Goal: Book appointment/travel/reservation

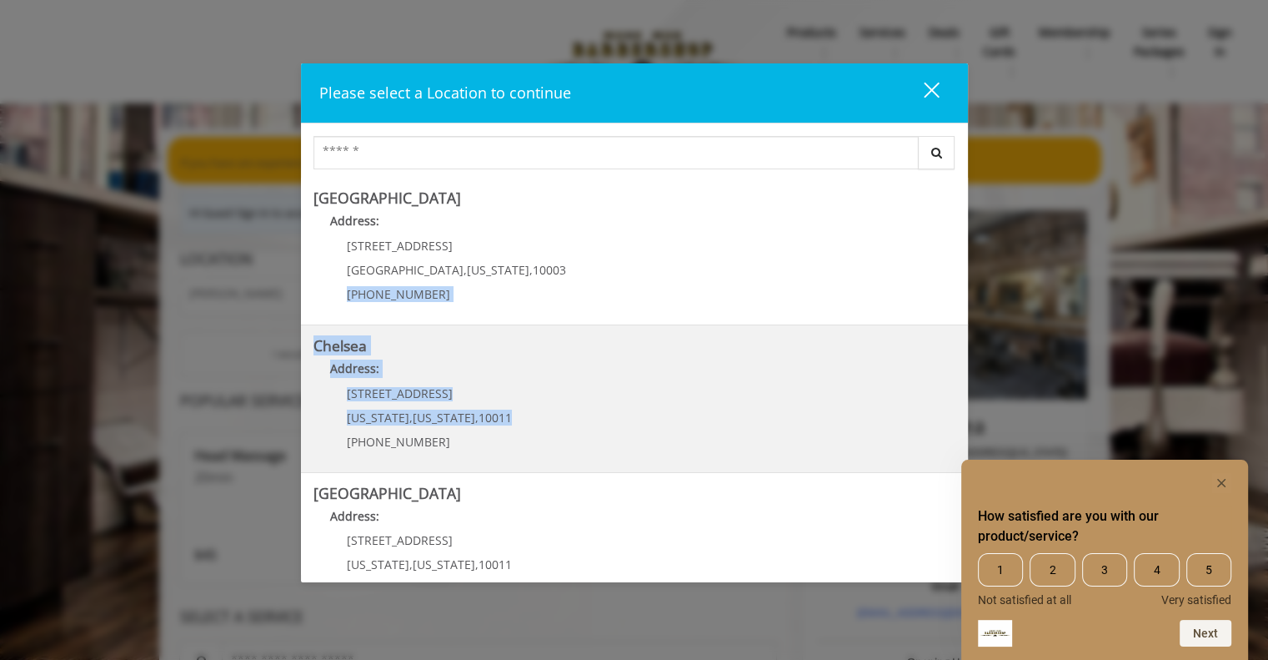
drag, startPoint x: 637, startPoint y: 255, endPoint x: 519, endPoint y: 401, distance: 187.9
click at [519, 401] on div "Greenwich Village Address: 60 E 8th St Manhattan , New York , 10003 (212) 598-1…" at bounding box center [634, 376] width 667 height 396
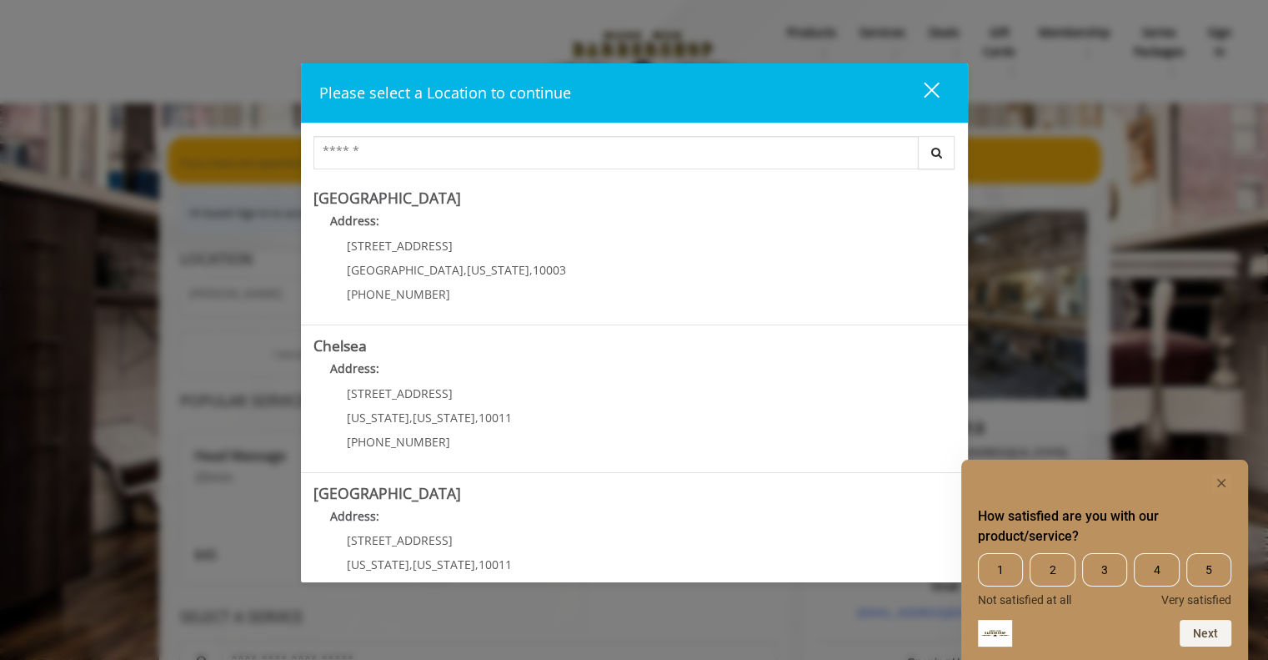
click at [401, 128] on div "Search Greenwich Village Address: 60 E 8th St Manhattan , New York , 10003 (212…" at bounding box center [634, 348] width 667 height 450
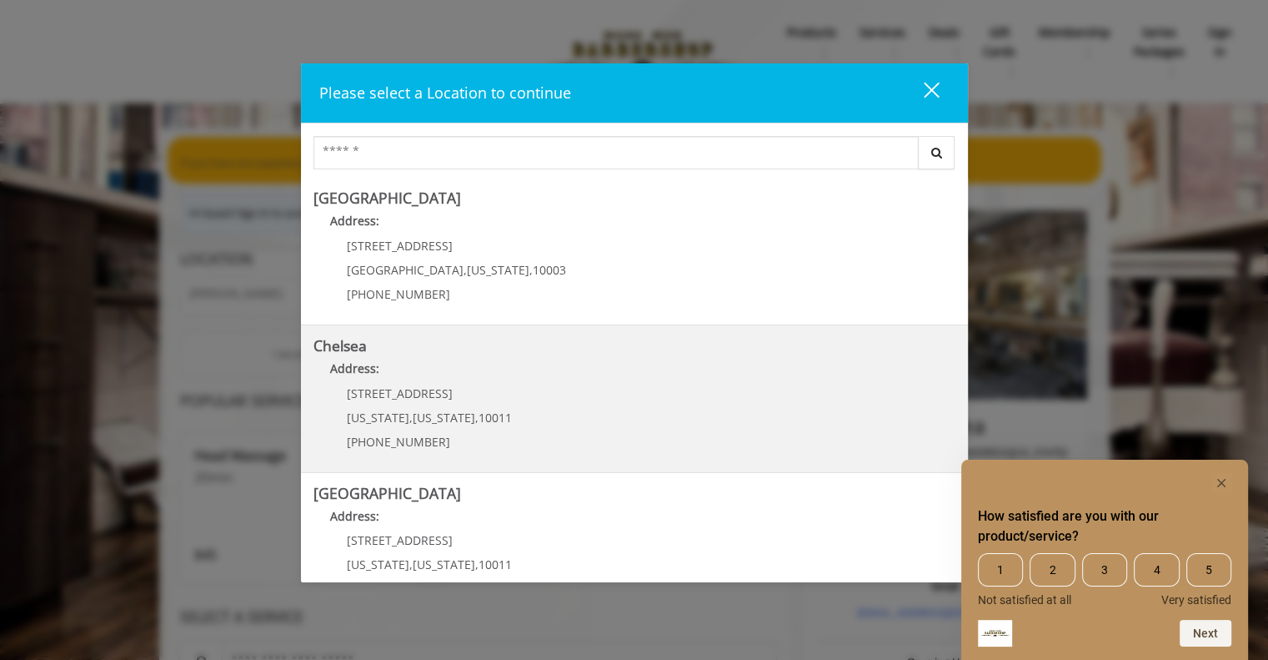
click at [471, 366] on p "Address:" at bounding box center [634, 372] width 642 height 27
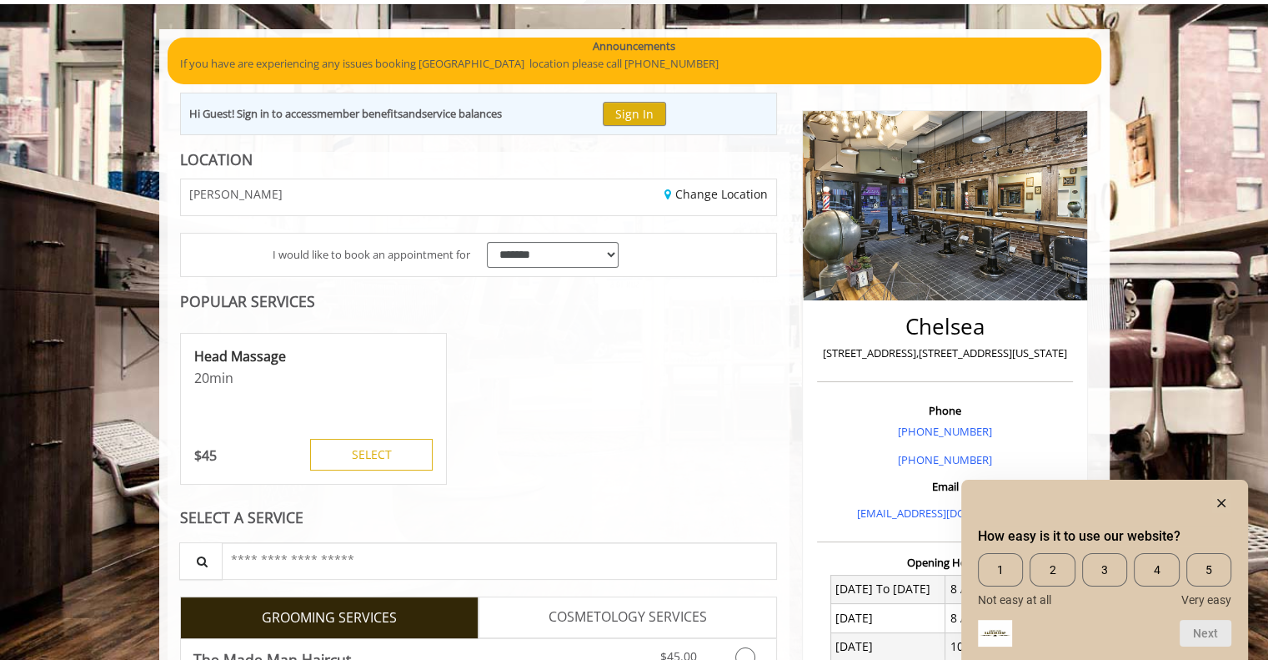
scroll to position [334, 0]
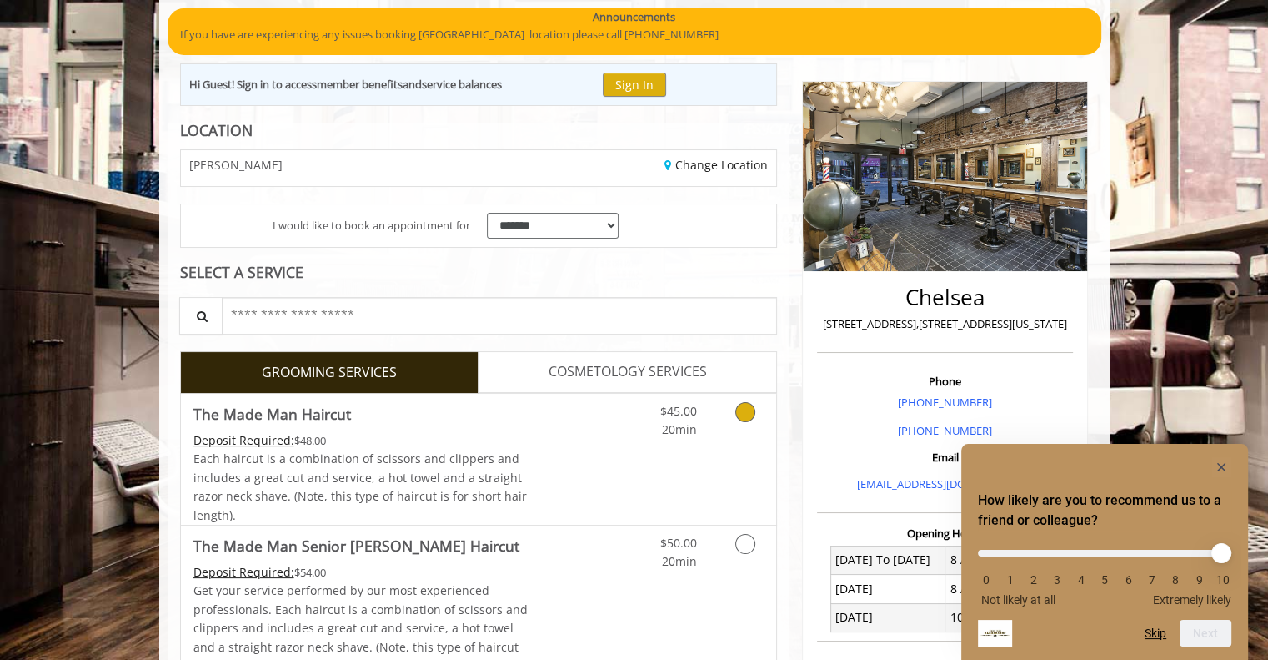
click at [683, 452] on div "$45.00 20min" at bounding box center [701, 459] width 149 height 131
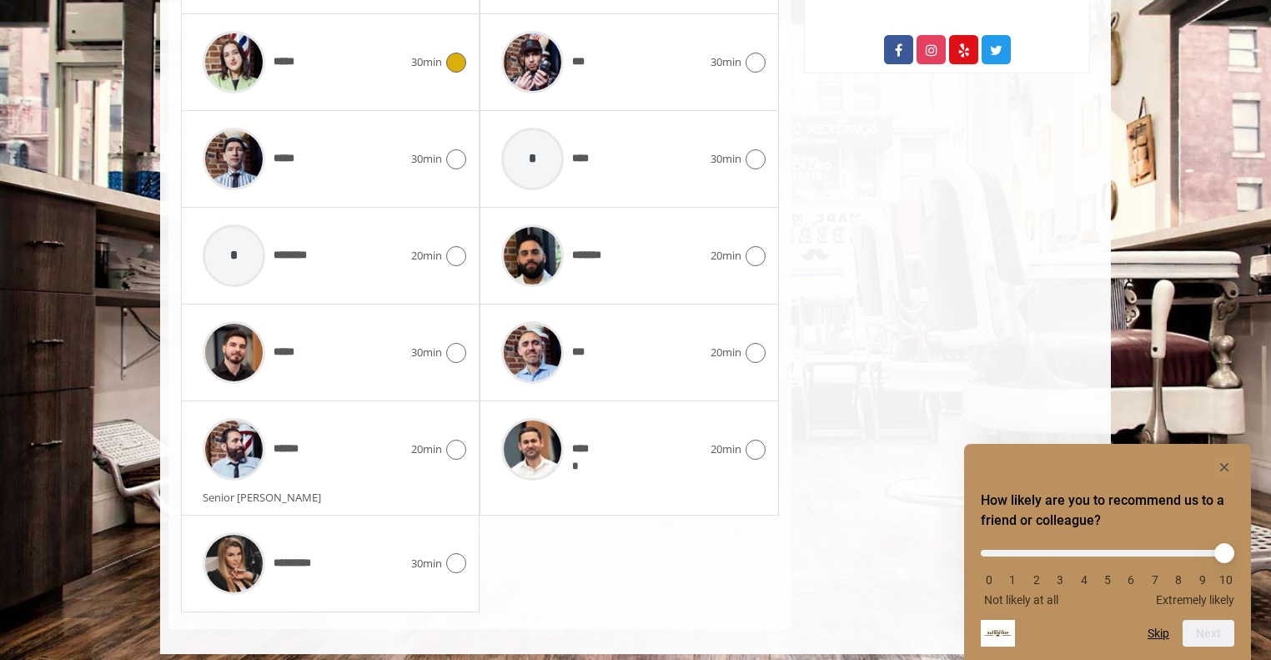
scroll to position [972, 0]
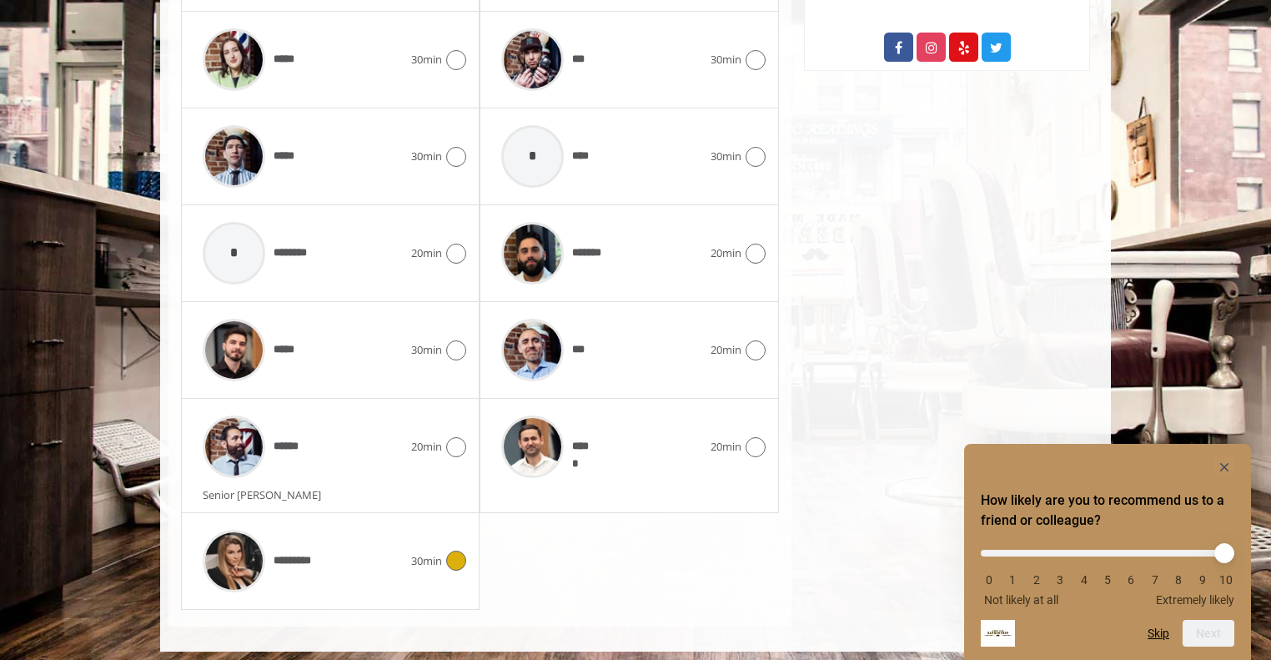
click at [362, 560] on div "*********" at bounding box center [302, 560] width 217 height 79
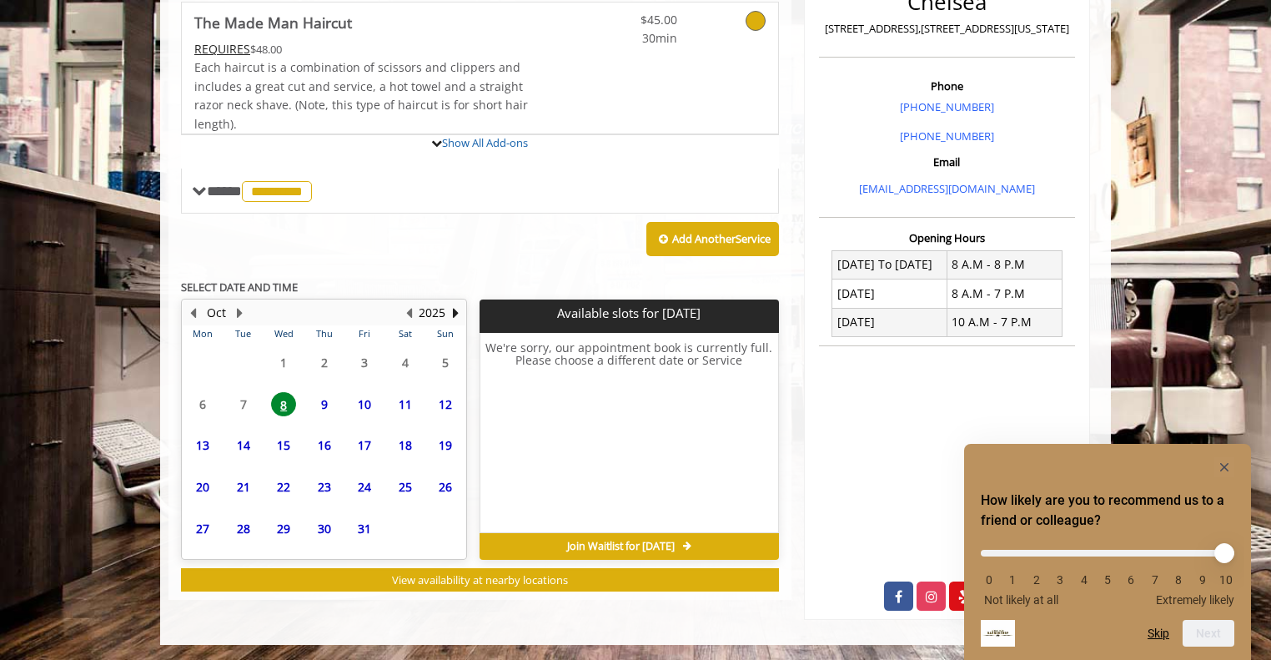
scroll to position [554, 0]
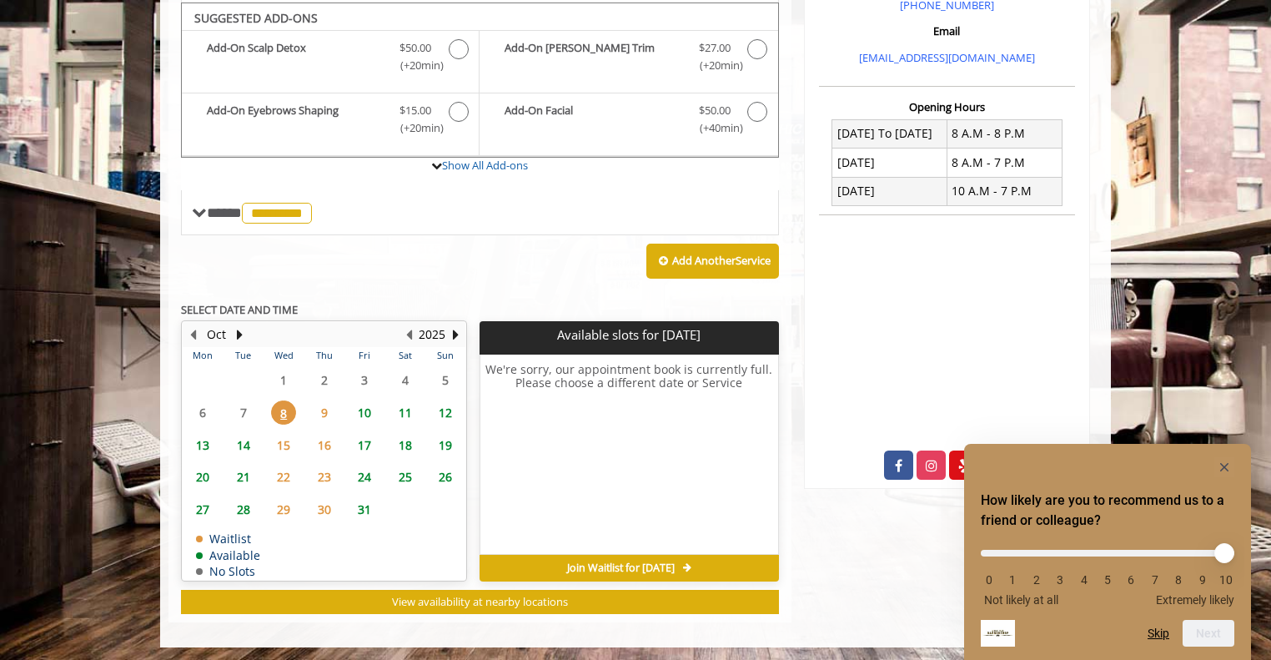
click at [359, 406] on span "10" at bounding box center [364, 412] width 25 height 24
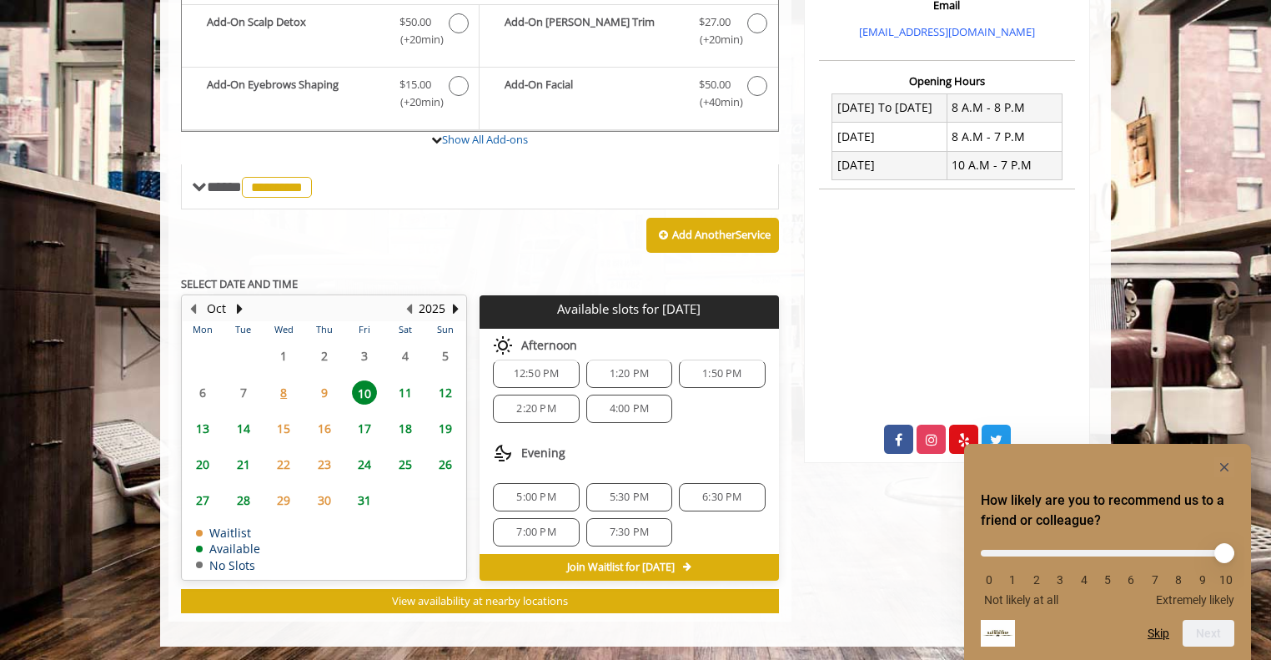
scroll to position [20, 0]
click at [323, 389] on span "9" at bounding box center [324, 392] width 25 height 24
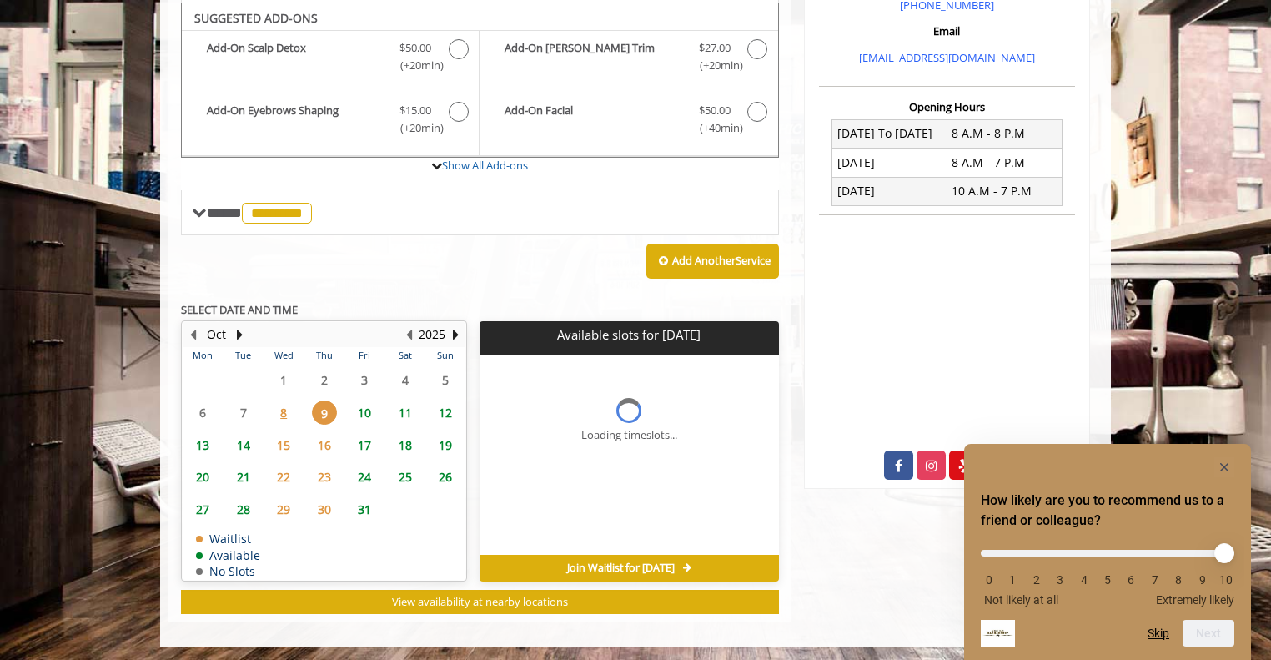
scroll to position [0, 0]
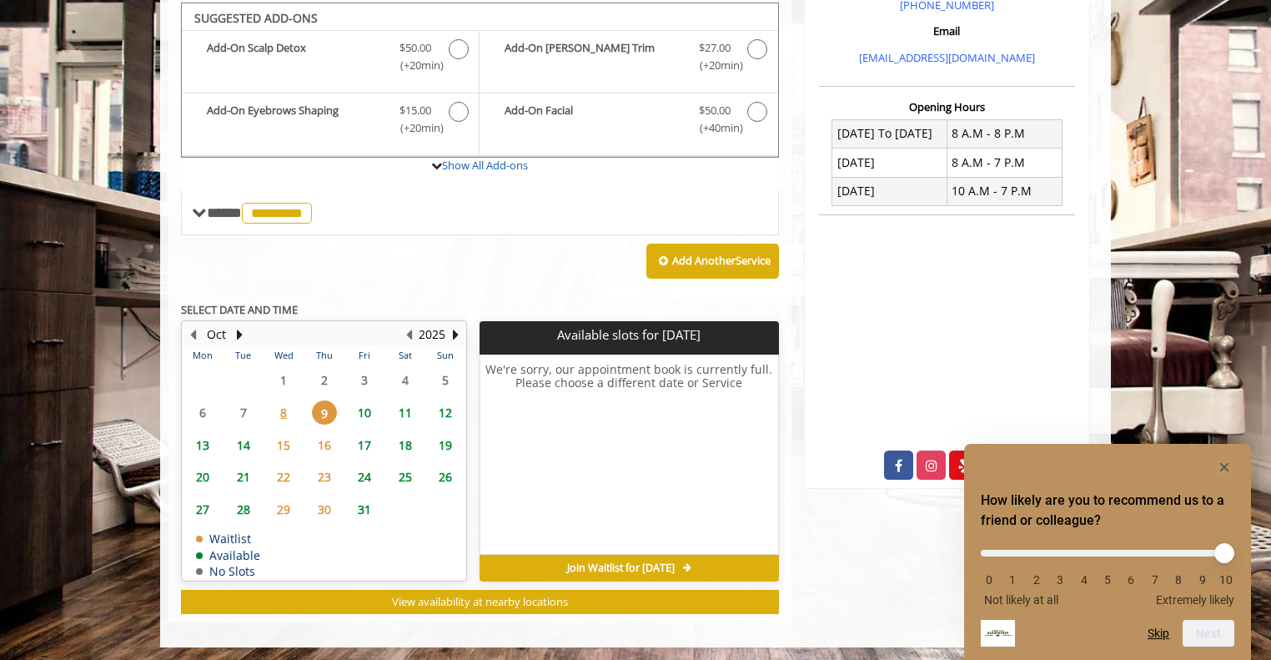
click at [317, 469] on span "23" at bounding box center [324, 476] width 25 height 24
click at [241, 328] on button "Next Month" at bounding box center [239, 334] width 13 height 18
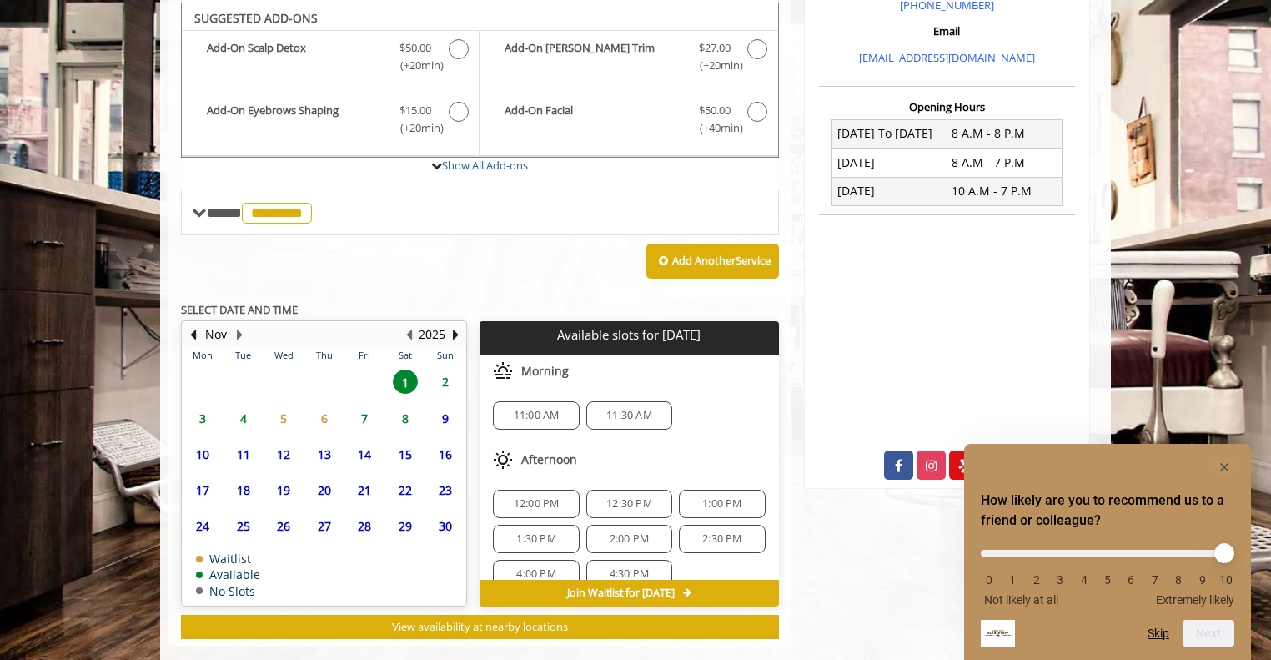
click at [333, 406] on span "6" at bounding box center [324, 418] width 25 height 24
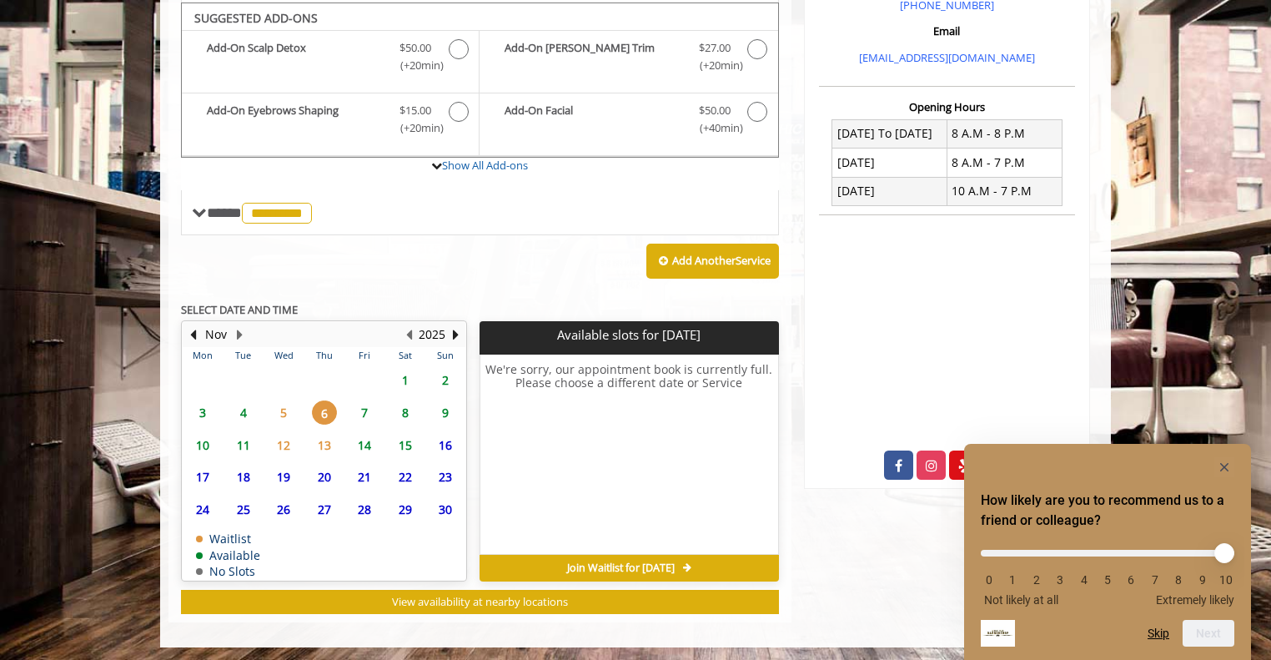
click at [323, 439] on span "13" at bounding box center [324, 445] width 25 height 24
click at [290, 411] on span "5" at bounding box center [283, 412] width 25 height 24
click at [254, 409] on span "4" at bounding box center [243, 412] width 25 height 24
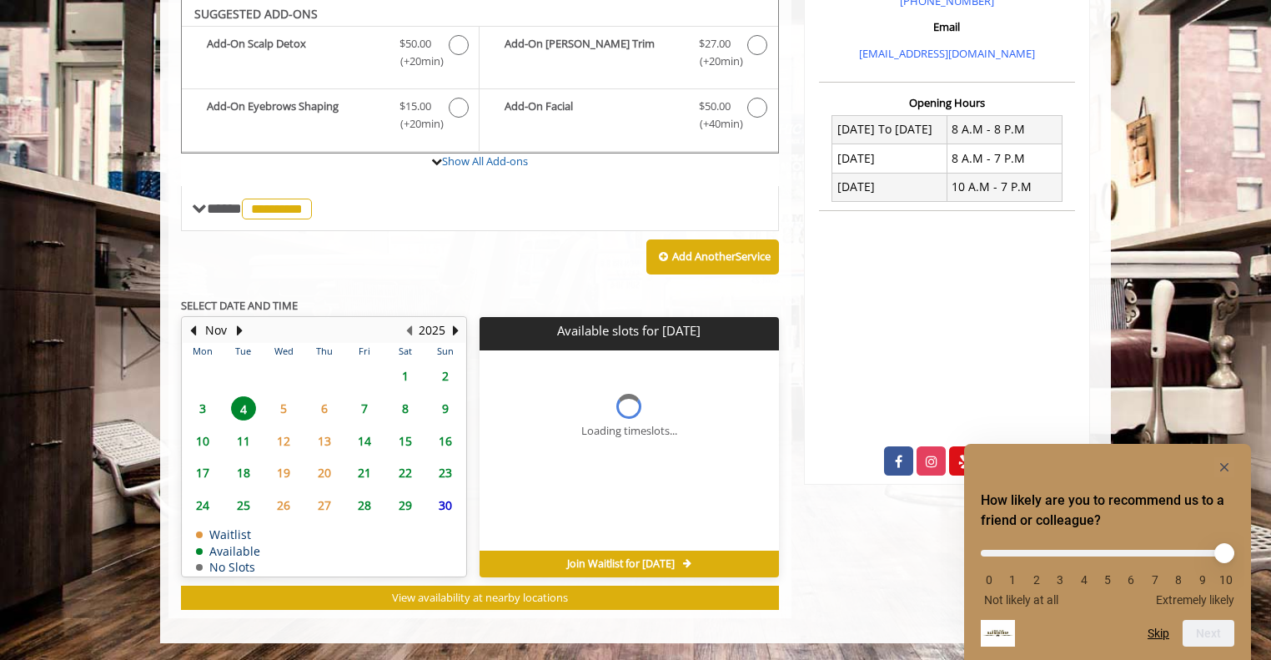
click at [354, 429] on span "14" at bounding box center [364, 441] width 25 height 24
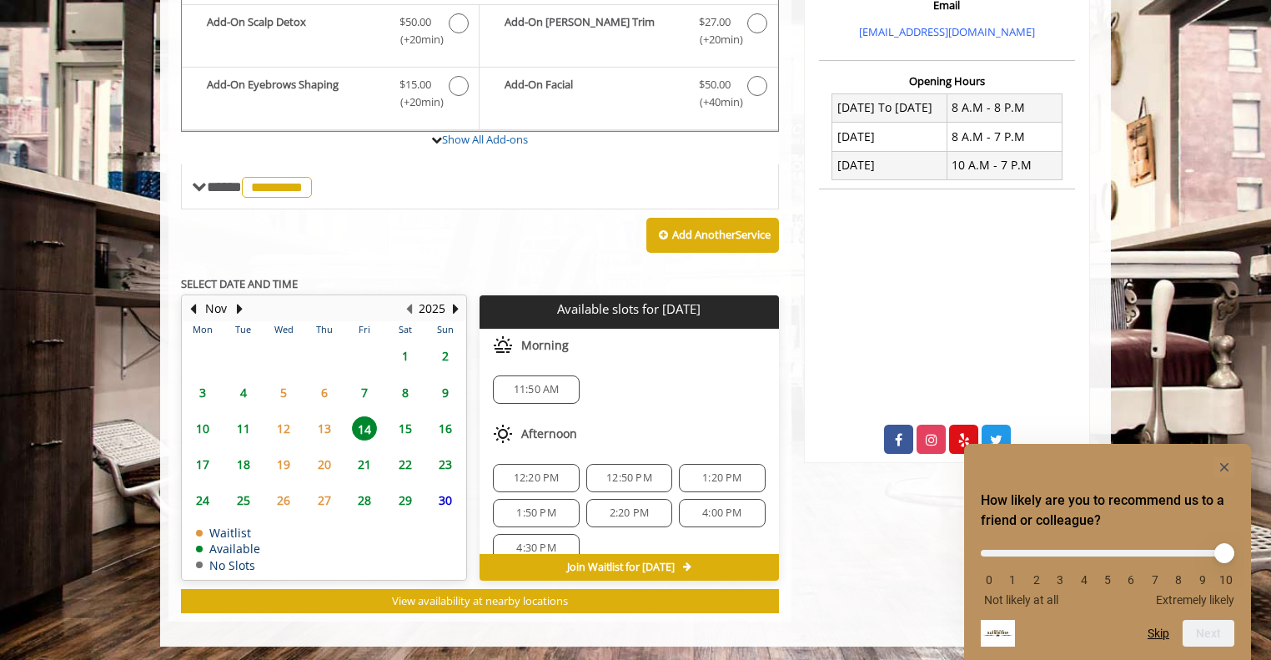
click at [359, 392] on span "7" at bounding box center [364, 392] width 25 height 24
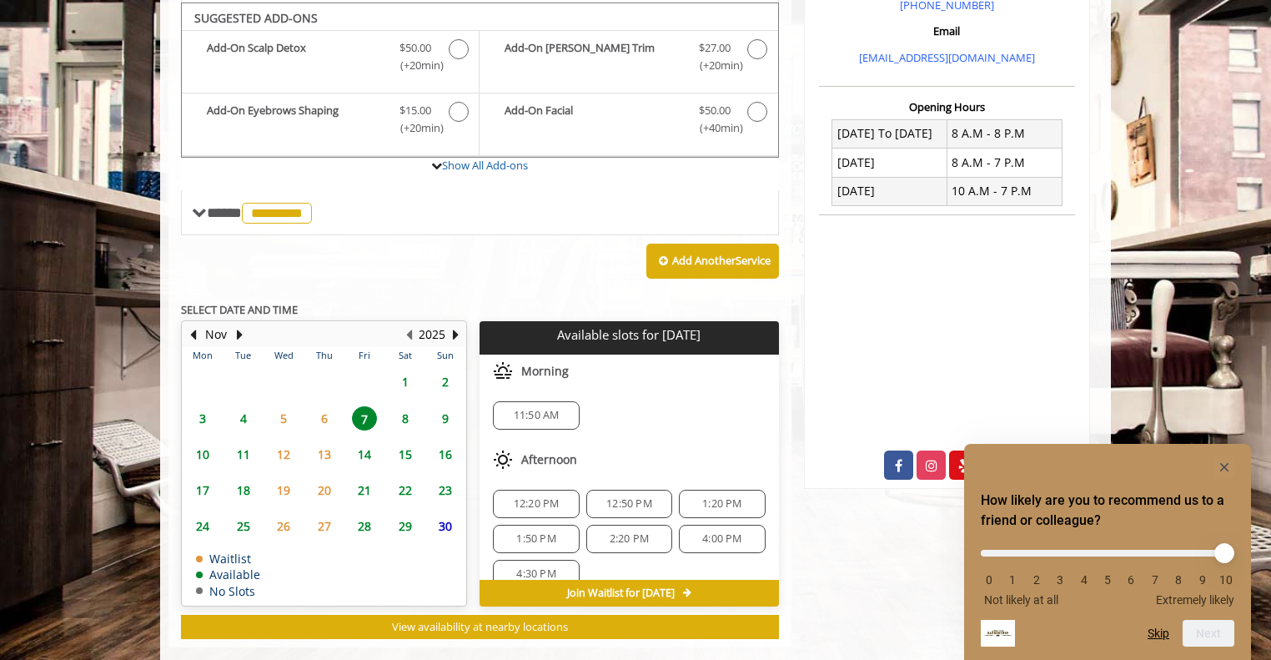
scroll to position [580, 0]
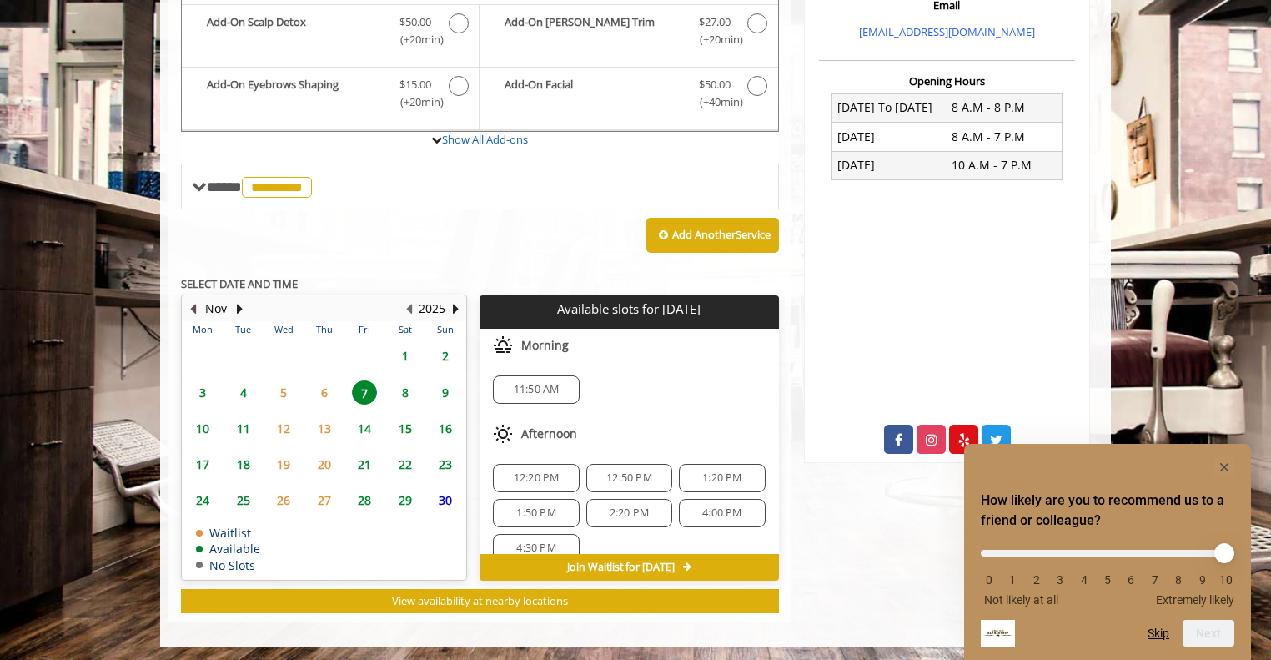
click at [198, 309] on button "Previous Month" at bounding box center [192, 308] width 13 height 18
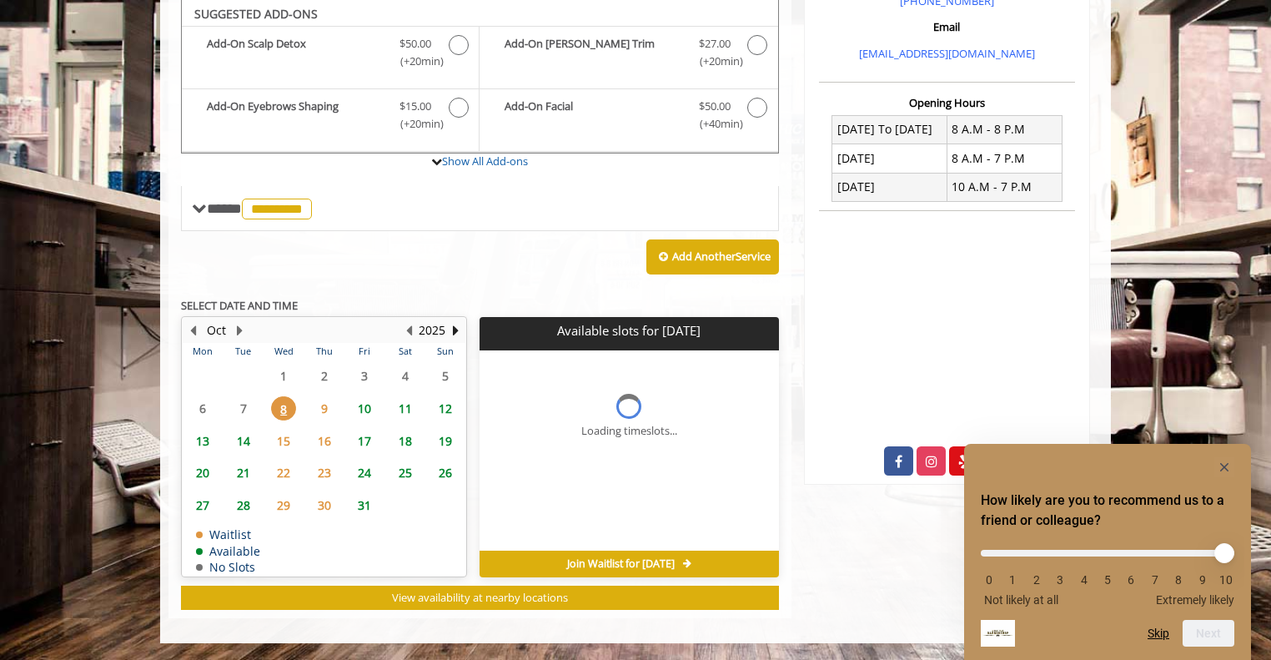
scroll to position [554, 0]
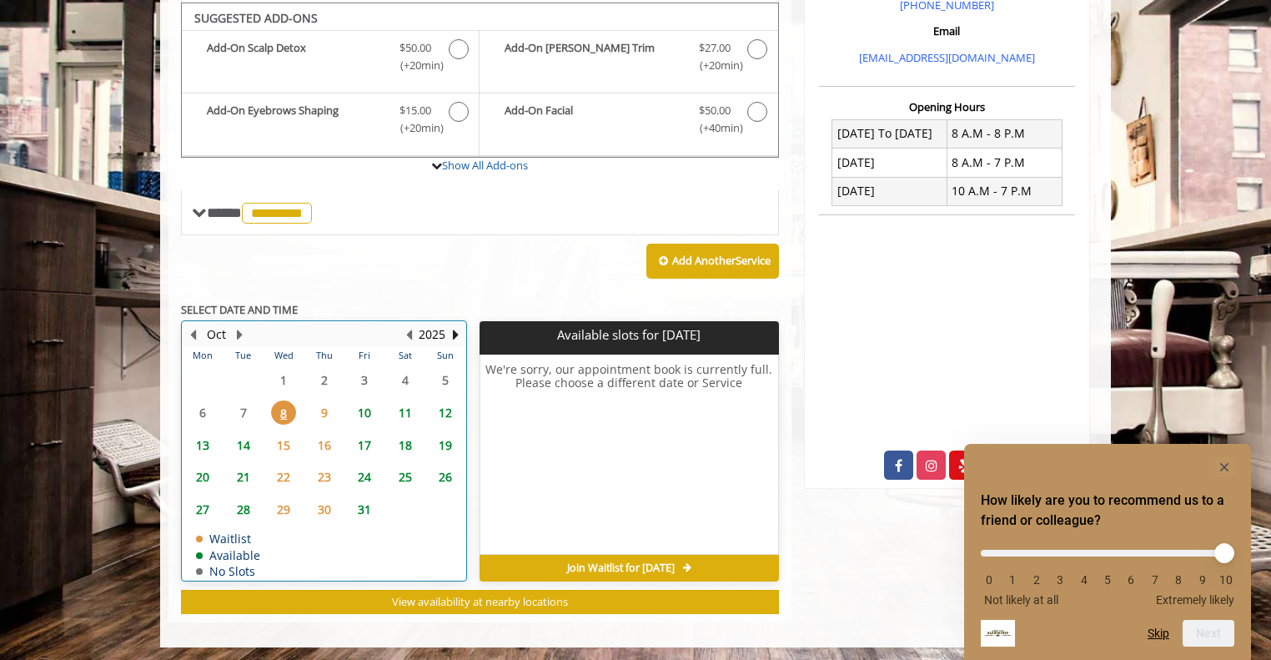
click at [199, 334] on div "Oct" at bounding box center [215, 334] width 33 height 22
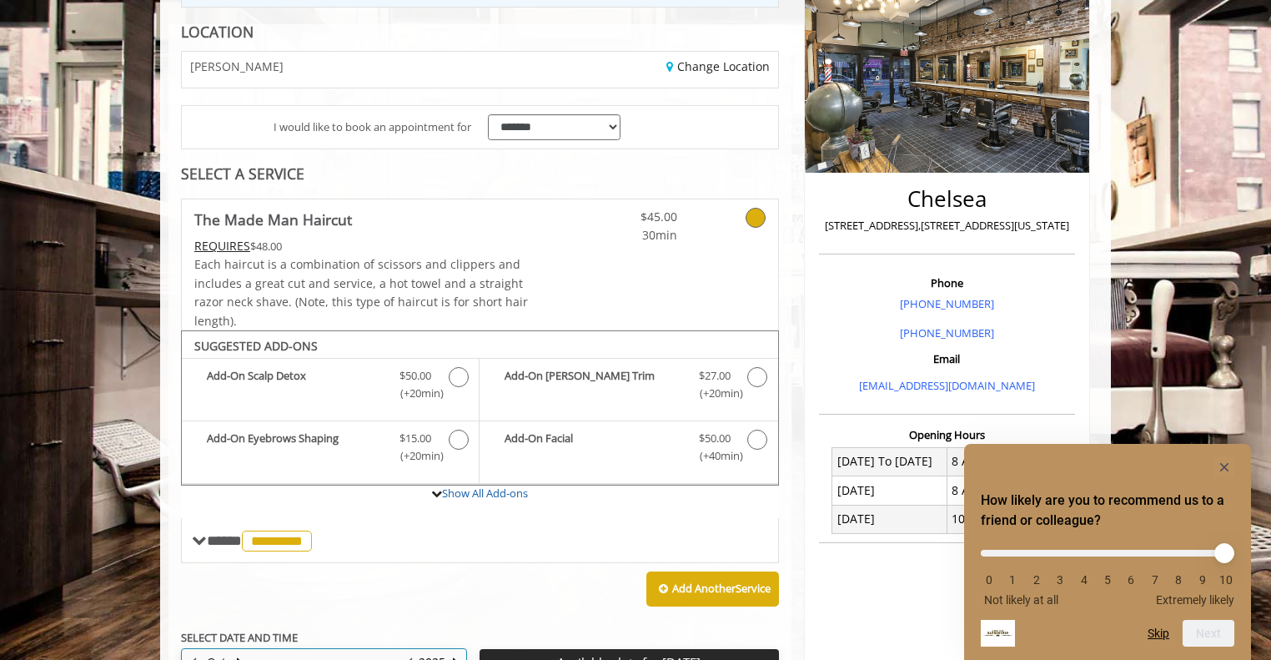
scroll to position [0, 0]
